Goal: Book appointment/travel/reservation

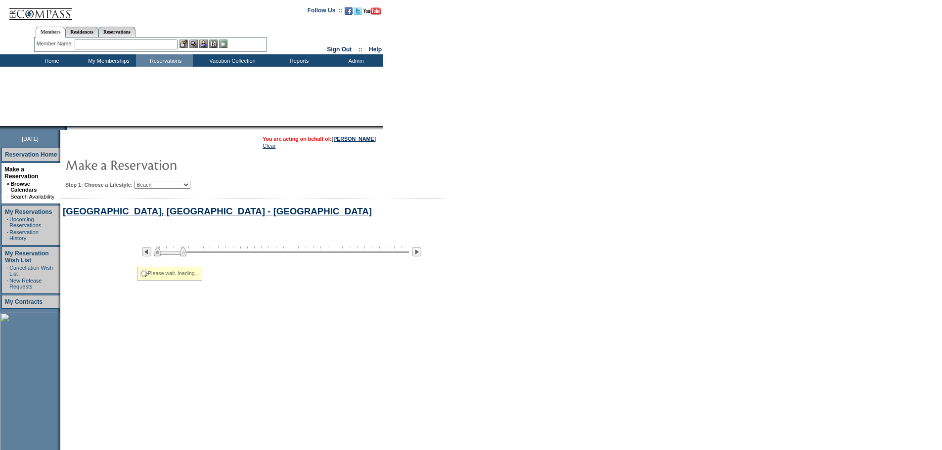
select select "Beach"
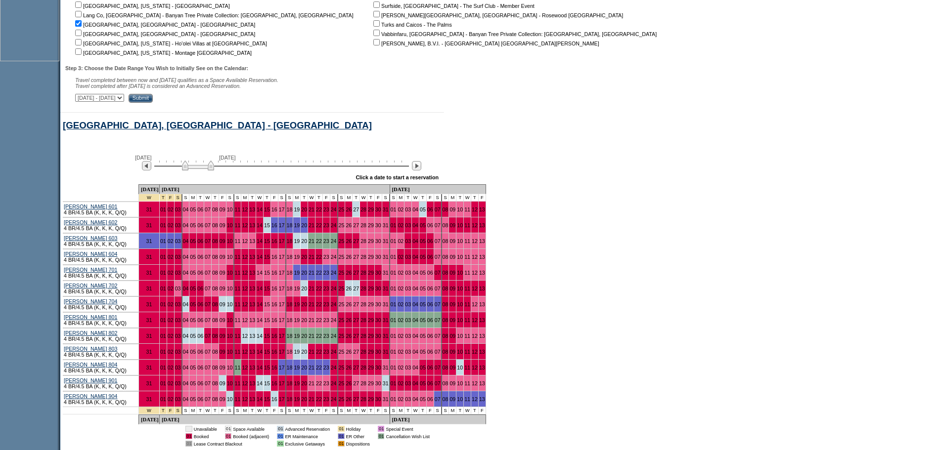
scroll to position [485, 0]
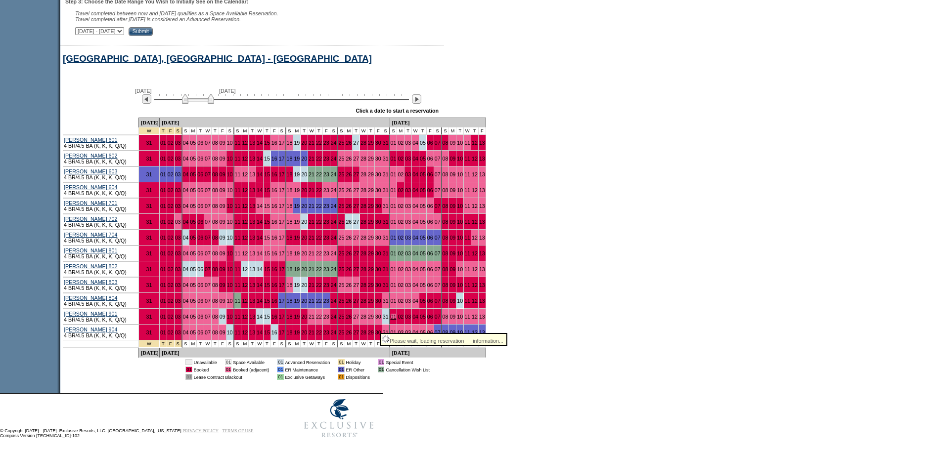
click at [391, 320] on link "01" at bounding box center [394, 317] width 6 height 6
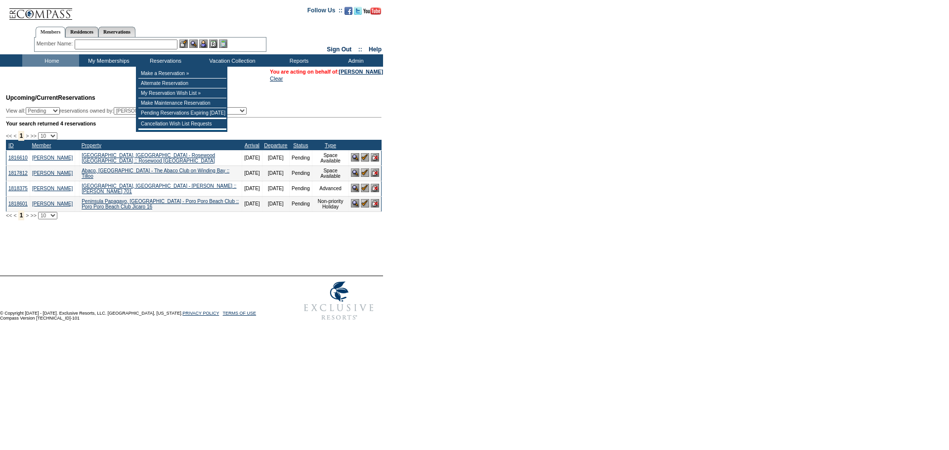
click at [161, 44] on input "text" at bounding box center [126, 45] width 103 height 10
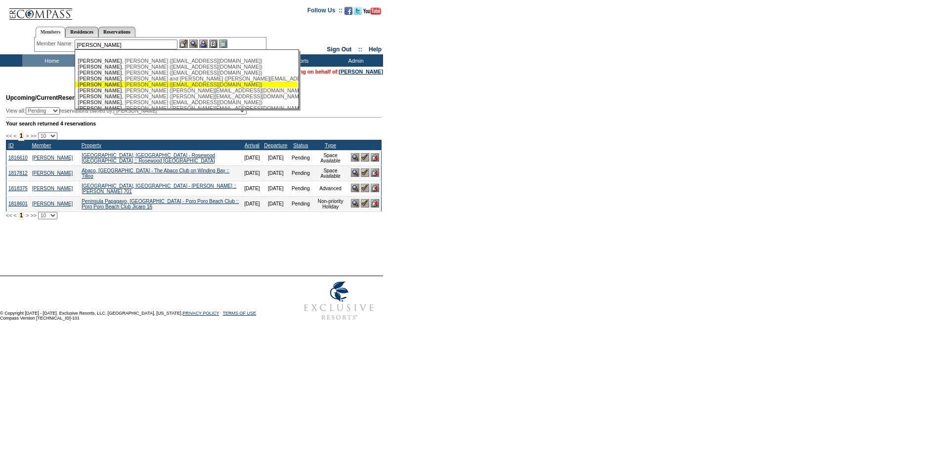
scroll to position [49, 0]
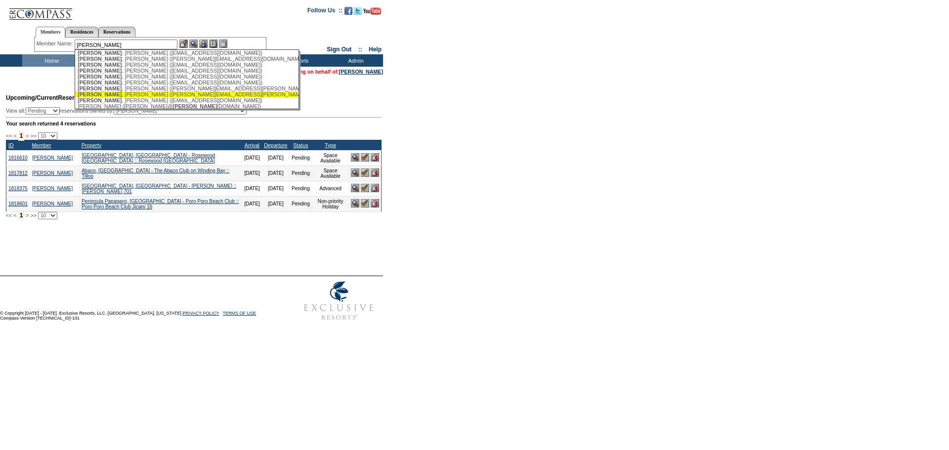
click at [168, 97] on div "Baker , Shelley (shelleybaker@rogers.com)" at bounding box center [187, 94] width 218 height 6
type input "Baker, Shelley (shelleybaker@rogers.com)"
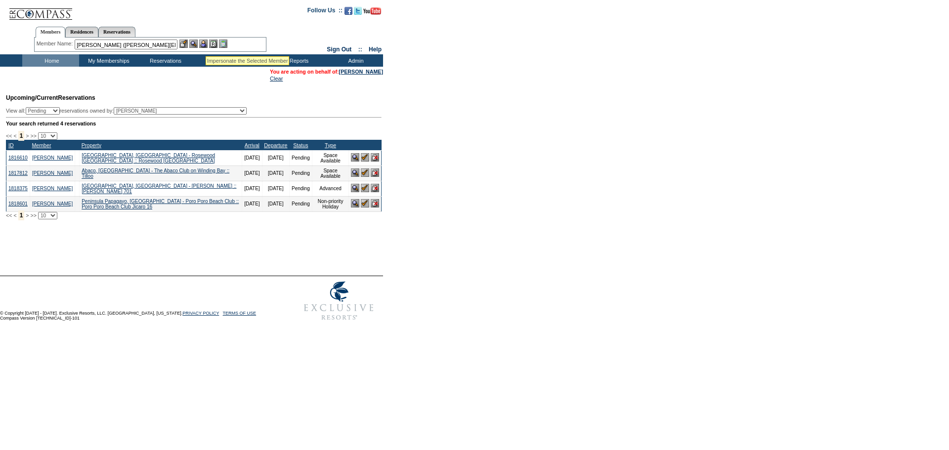
click at [206, 44] on img at bounding box center [203, 44] width 8 height 8
click at [197, 43] on img at bounding box center [193, 44] width 8 height 8
